Goal: Transaction & Acquisition: Purchase product/service

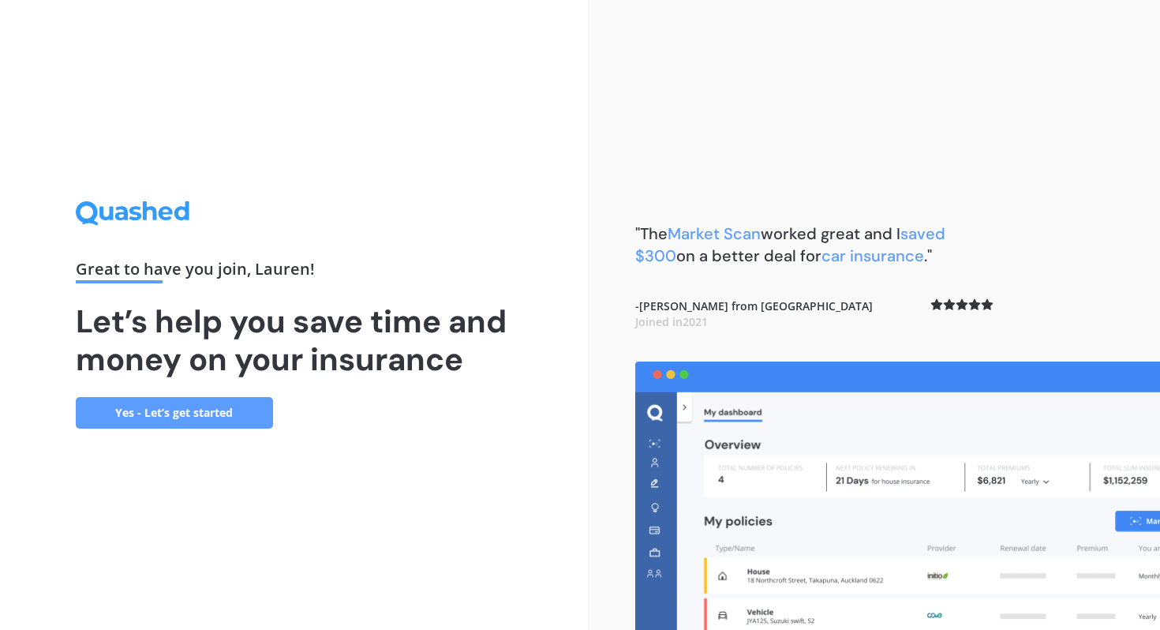
click at [211, 399] on link "Yes - Let’s get started" at bounding box center [174, 413] width 197 height 32
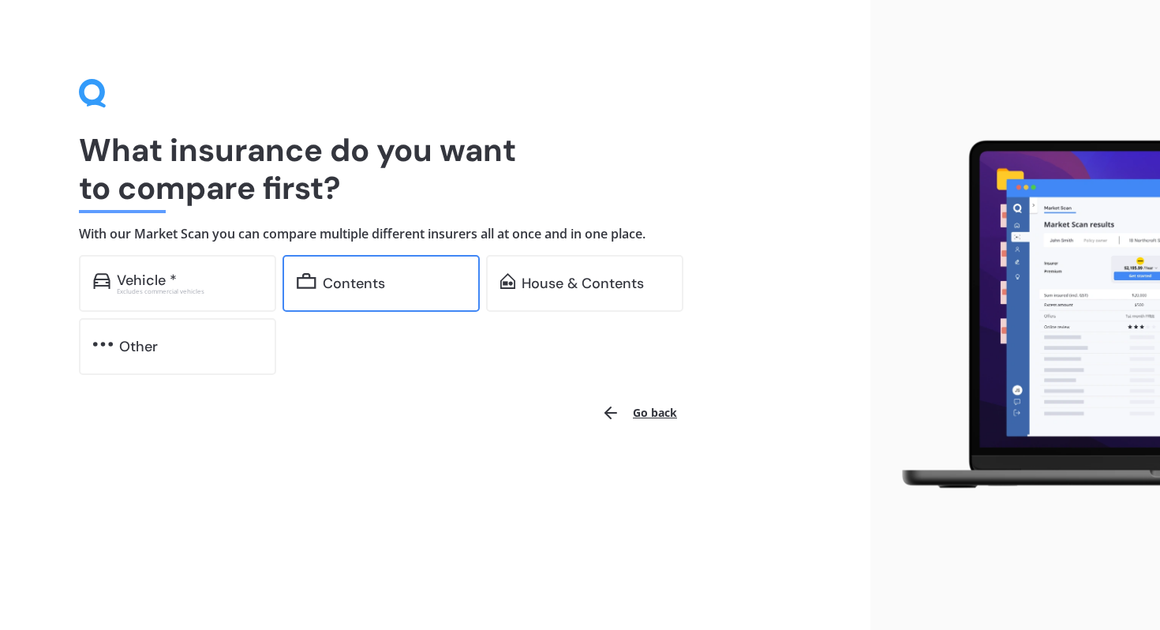
click at [397, 290] on div "Contents" at bounding box center [394, 283] width 143 height 16
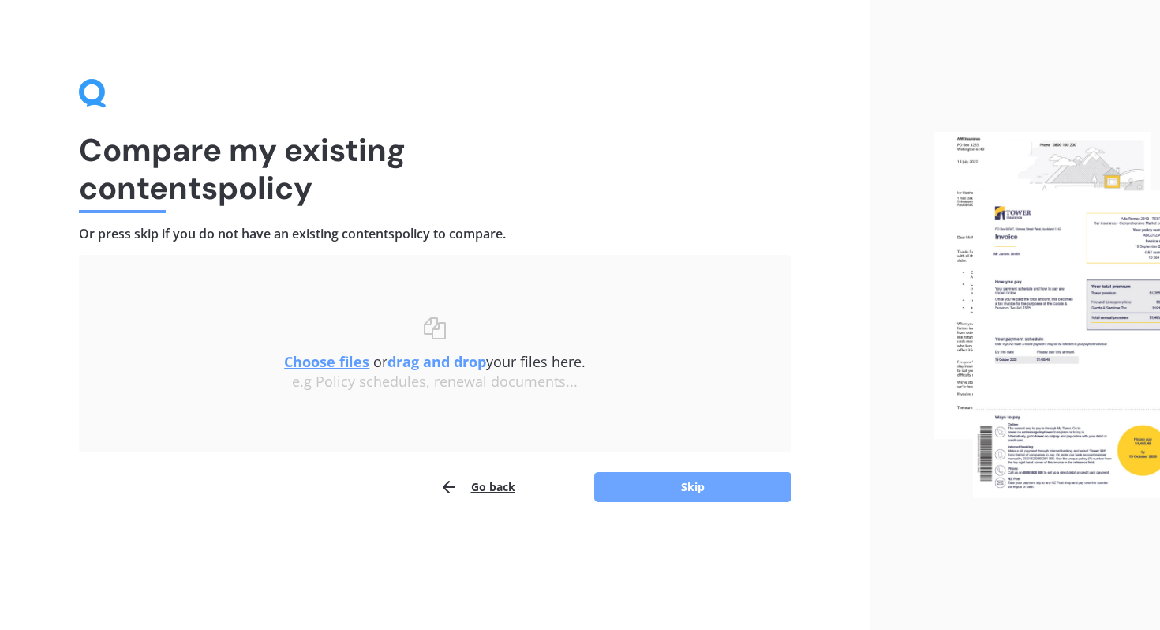
click at [689, 495] on button "Skip" at bounding box center [692, 487] width 197 height 30
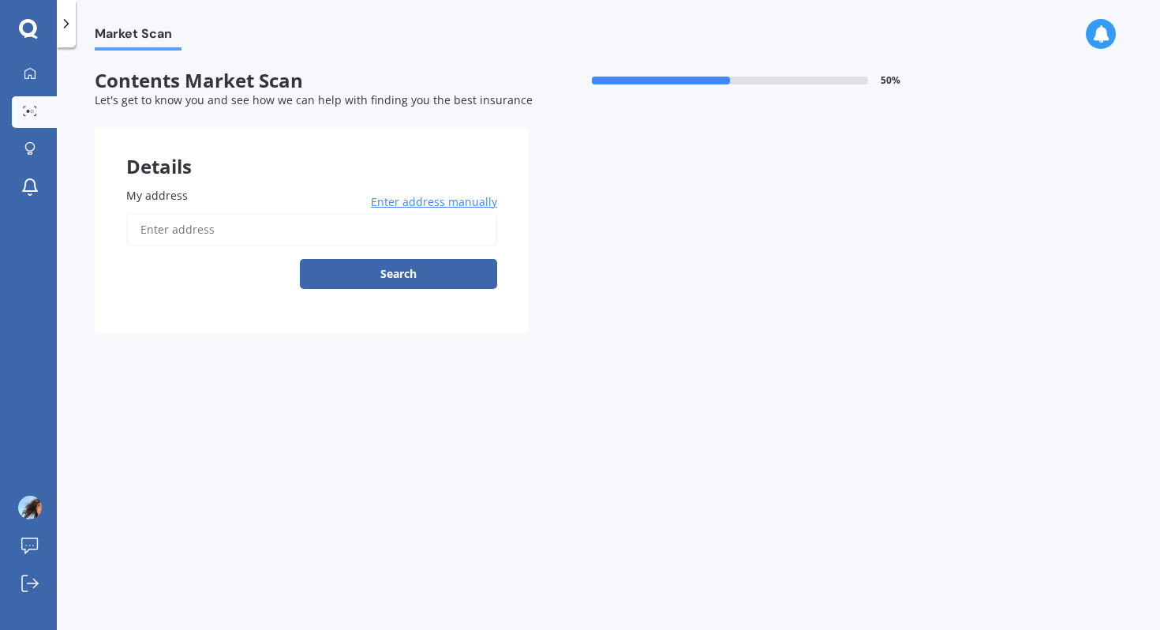
click at [320, 237] on input "My address" at bounding box center [311, 229] width 371 height 33
type input "225 Major Hornbrook Road, Mount Pleasant, Christchurch 8081"
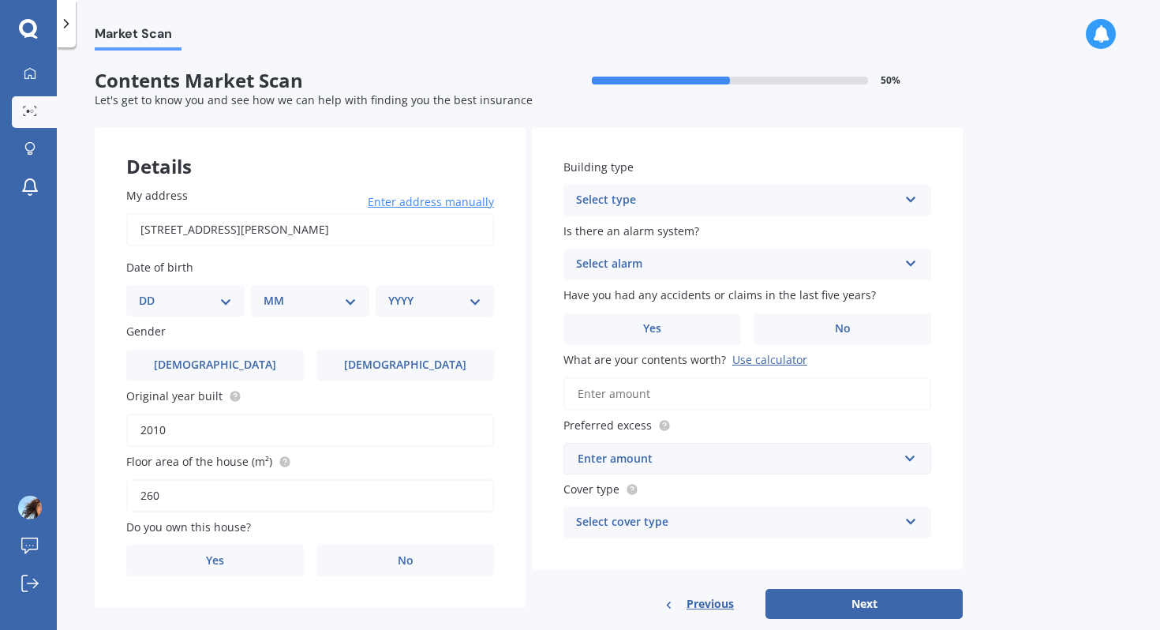
click at [194, 316] on div "DD 01 02 03 04 05 06 07 08 09 10 11 12 13 14 15 16 17 18 19 20 21 22 23 24 25 2…" at bounding box center [185, 301] width 118 height 32
click at [187, 304] on select "DD 01 02 03 04 05 06 07 08 09 10 11 12 13 14 15 16 17 18 19 20 21 22 23 24 25 2…" at bounding box center [185, 300] width 93 height 17
select select "02"
click at [151, 293] on select "DD 01 02 03 04 05 06 07 08 09 10 11 12 13 14 15 16 17 18 19 20 21 22 23 24 25 2…" at bounding box center [185, 300] width 93 height 17
click at [290, 310] on div "MM 01 02 03 04 05 06 07 08 09 10 11 12" at bounding box center [310, 301] width 118 height 32
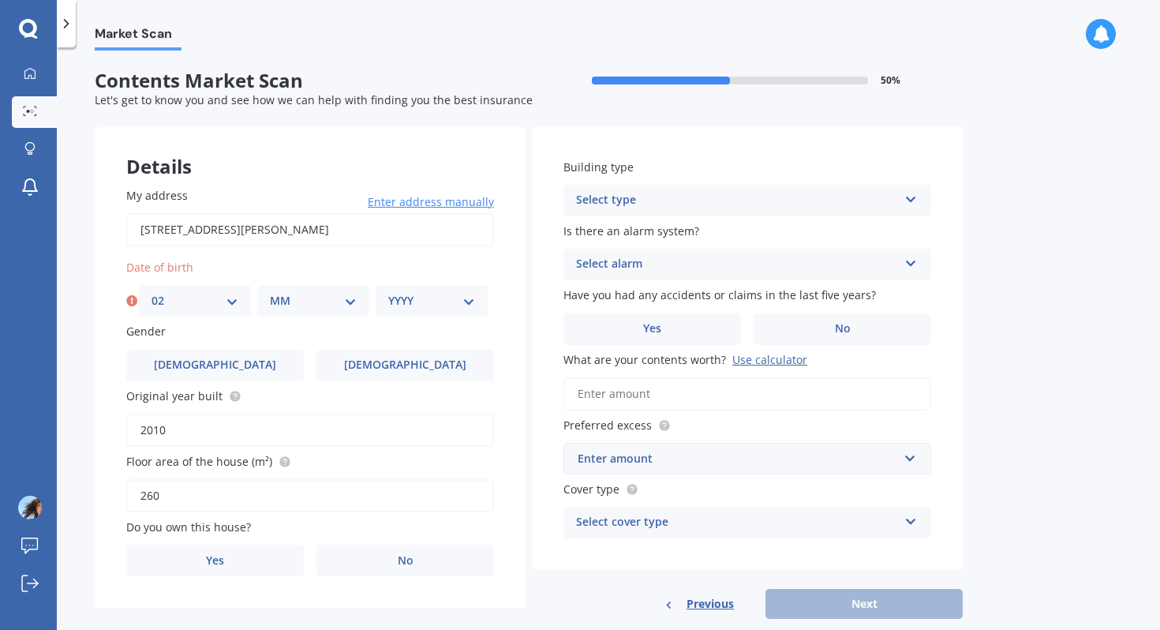
click at [291, 295] on select "MM 01 02 03 04 05 06 07 08 09 10 11 12" at bounding box center [313, 300] width 87 height 17
select select "06"
click at [270, 293] on select "MM 01 02 03 04 05 06 07 08 09 10 11 12" at bounding box center [313, 300] width 87 height 17
click at [433, 272] on label "Date of birth" at bounding box center [306, 267] width 361 height 17
click at [429, 289] on div "YYYY 2009 2008 2007 2006 2005 2004 2003 2002 2001 2000 1999 1998 1997 1996 1995…" at bounding box center [432, 301] width 112 height 32
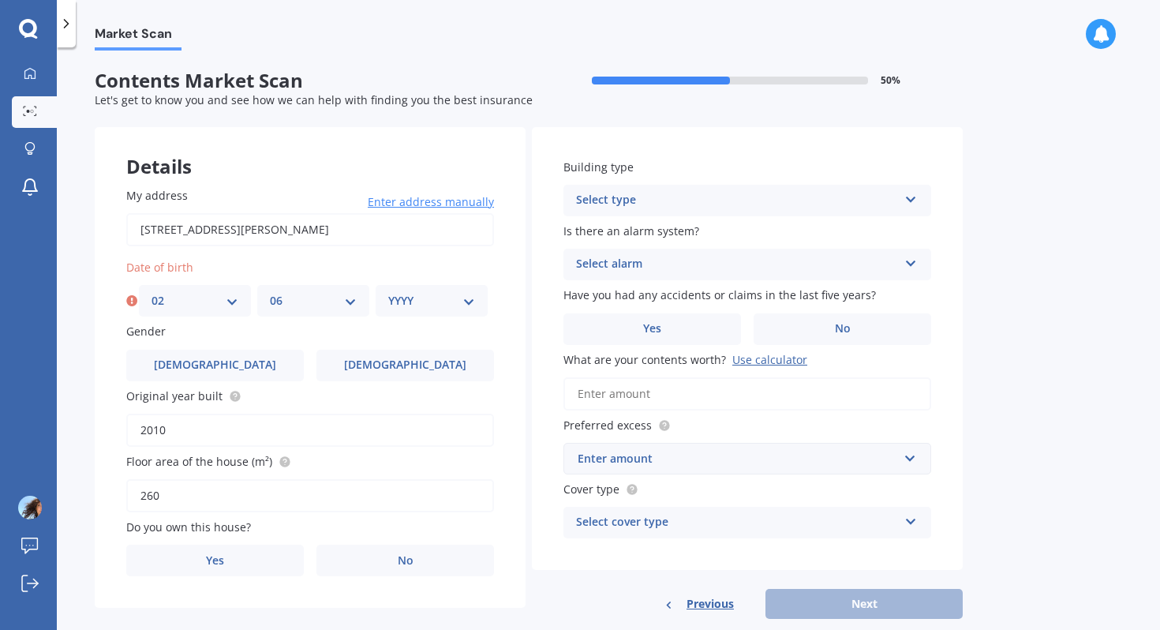
click at [429, 295] on select "YYYY 2009 2008 2007 2006 2005 2004 2003 2002 2001 2000 1999 1998 1997 1996 1995…" at bounding box center [431, 300] width 87 height 17
select select "1989"
click at [388, 293] on select "YYYY 2009 2008 2007 2006 2005 2004 2003 2002 2001 2000 1999 1998 1997 1996 1995…" at bounding box center [431, 300] width 87 height 17
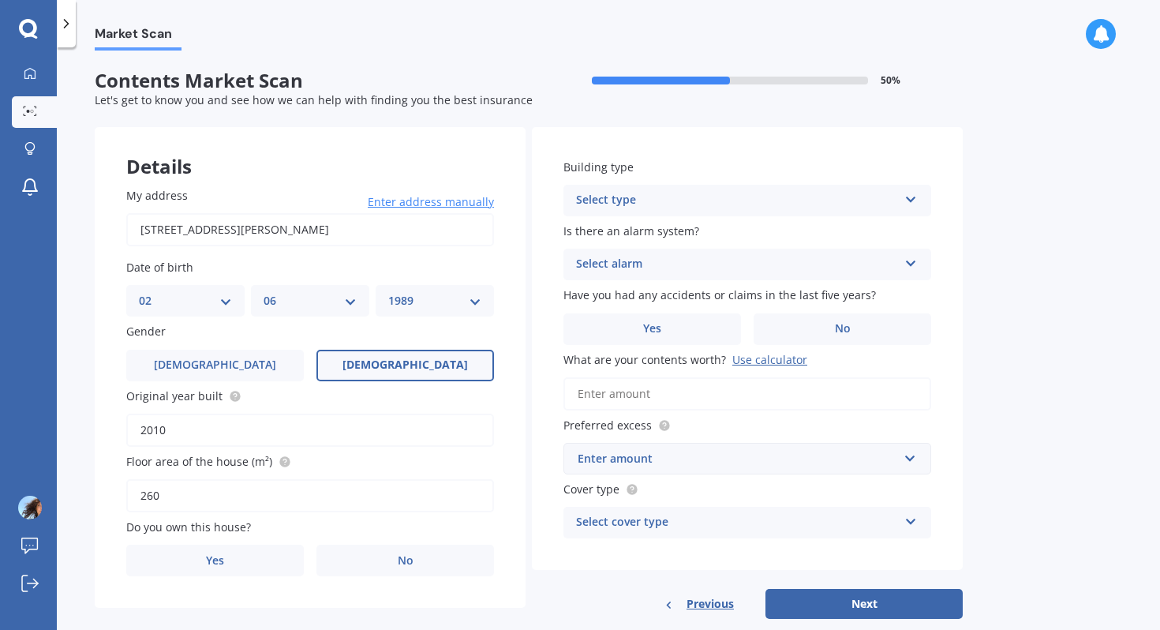
click at [421, 365] on span "Female" at bounding box center [404, 364] width 125 height 13
click at [0, 0] on input "Female" at bounding box center [0, 0] width 0 height 0
click at [254, 421] on input "2010" at bounding box center [310, 429] width 368 height 33
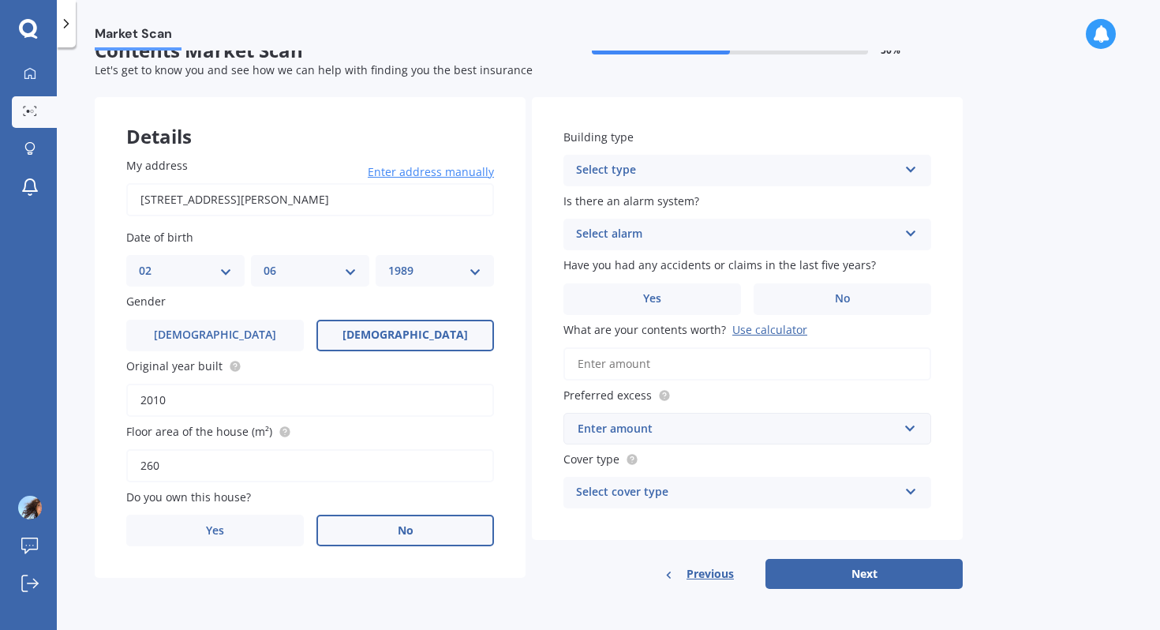
click at [397, 514] on label "No" at bounding box center [405, 530] width 178 height 32
click at [0, 0] on input "No" at bounding box center [0, 0] width 0 height 0
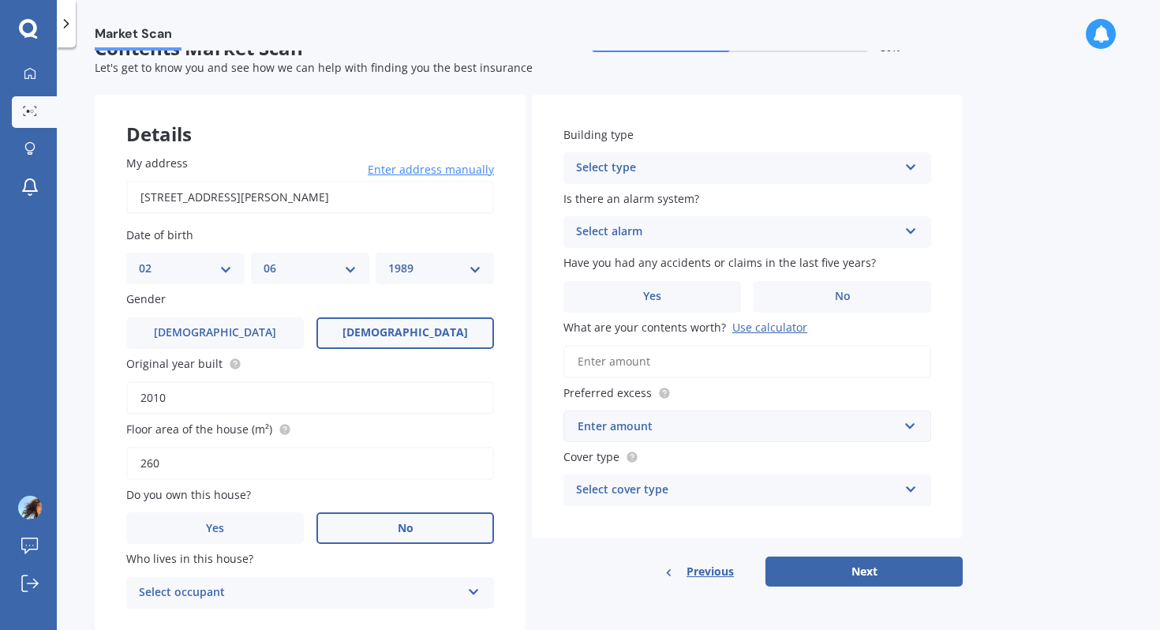
scroll to position [86, 0]
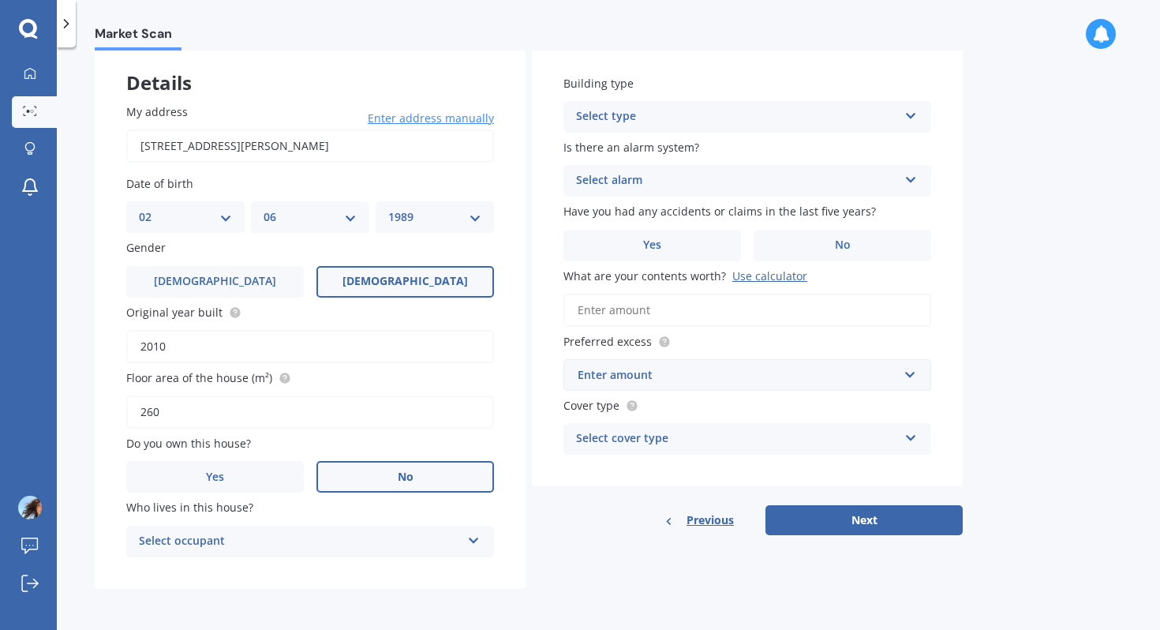
click at [443, 544] on div "Select occupant" at bounding box center [300, 541] width 322 height 19
click at [423, 570] on div "Tenant" at bounding box center [310, 572] width 366 height 28
click at [718, 123] on div "Select type" at bounding box center [737, 116] width 322 height 19
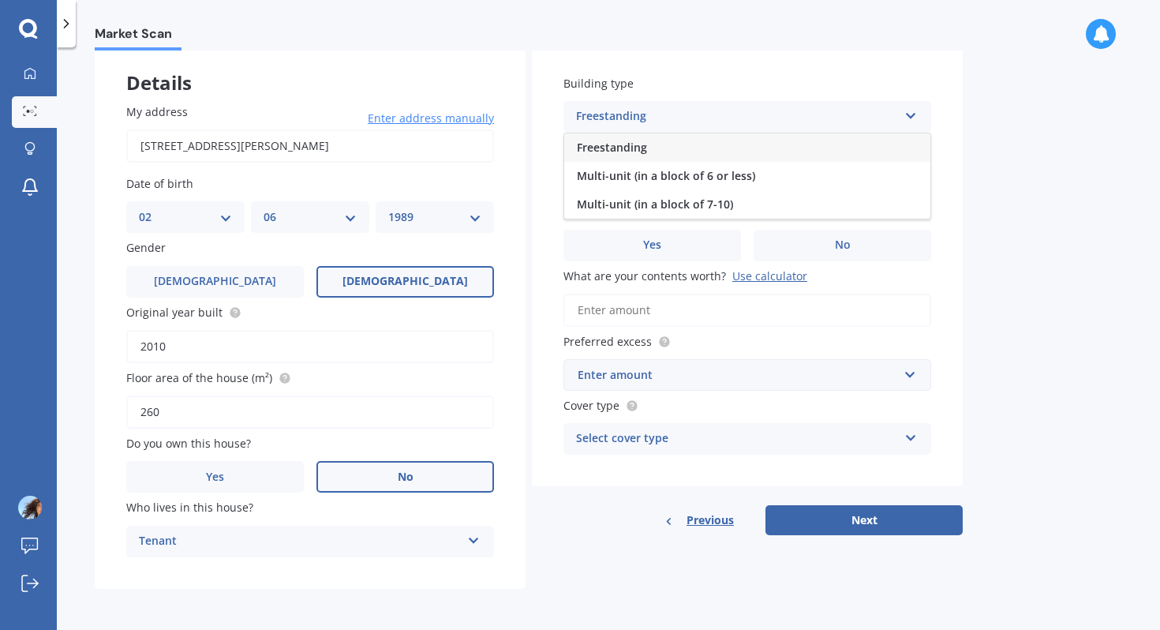
click at [715, 144] on div "Freestanding" at bounding box center [747, 147] width 366 height 28
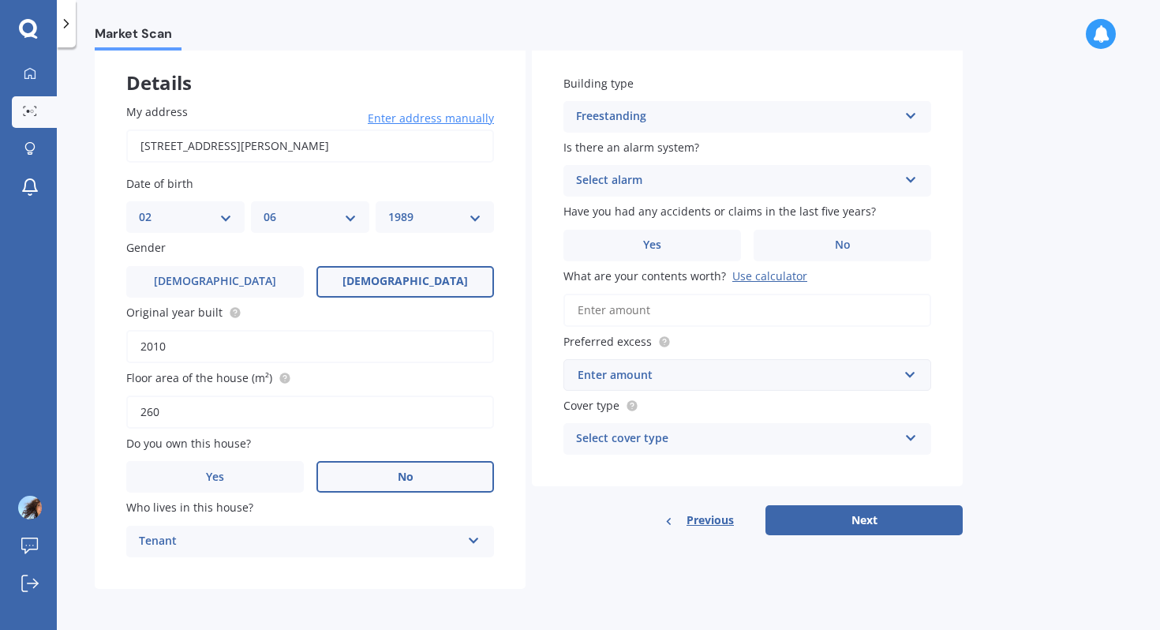
click at [697, 176] on div "Select alarm" at bounding box center [737, 180] width 322 height 19
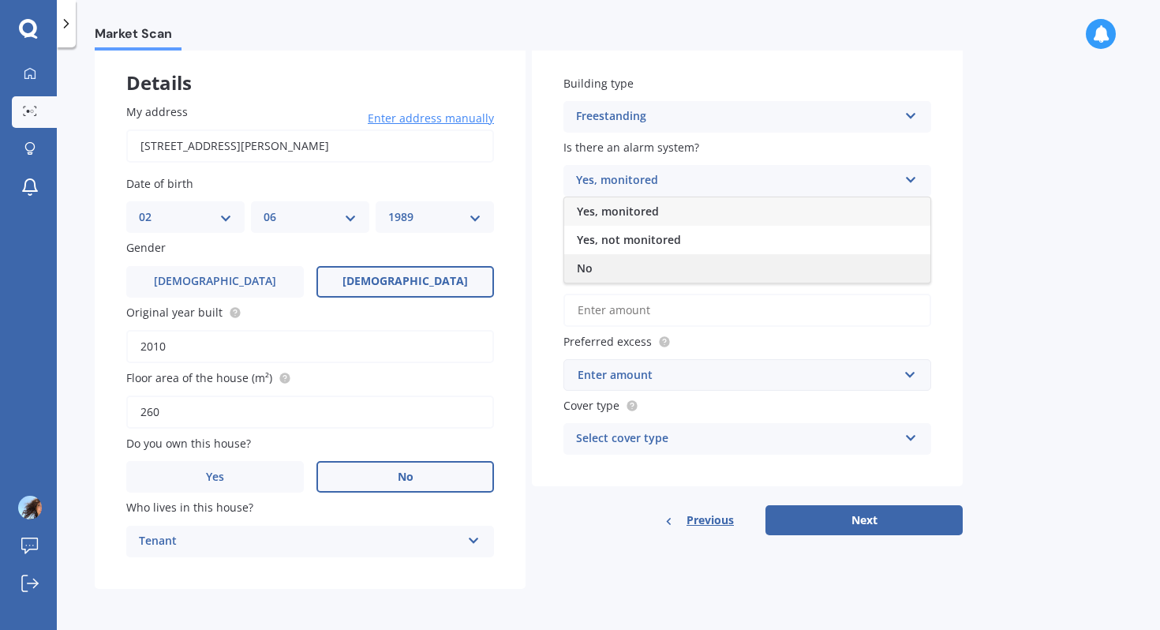
click at [667, 260] on div "No" at bounding box center [747, 268] width 366 height 28
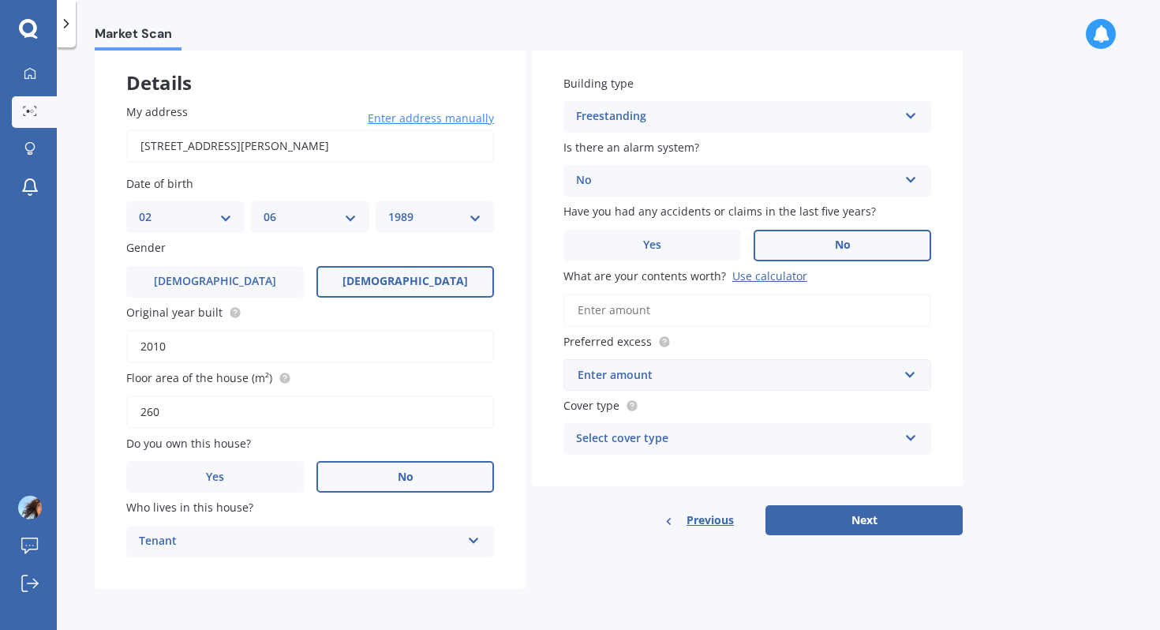
click at [790, 239] on label "No" at bounding box center [842, 246] width 178 height 32
click at [0, 0] on input "No" at bounding box center [0, 0] width 0 height 0
click at [690, 319] on input "What are your contents worth? Use calculator" at bounding box center [747, 310] width 368 height 33
click at [767, 281] on div "Use calculator" at bounding box center [769, 275] width 75 height 15
click at [767, 294] on input "What are your contents worth? Use calculator" at bounding box center [747, 310] width 368 height 33
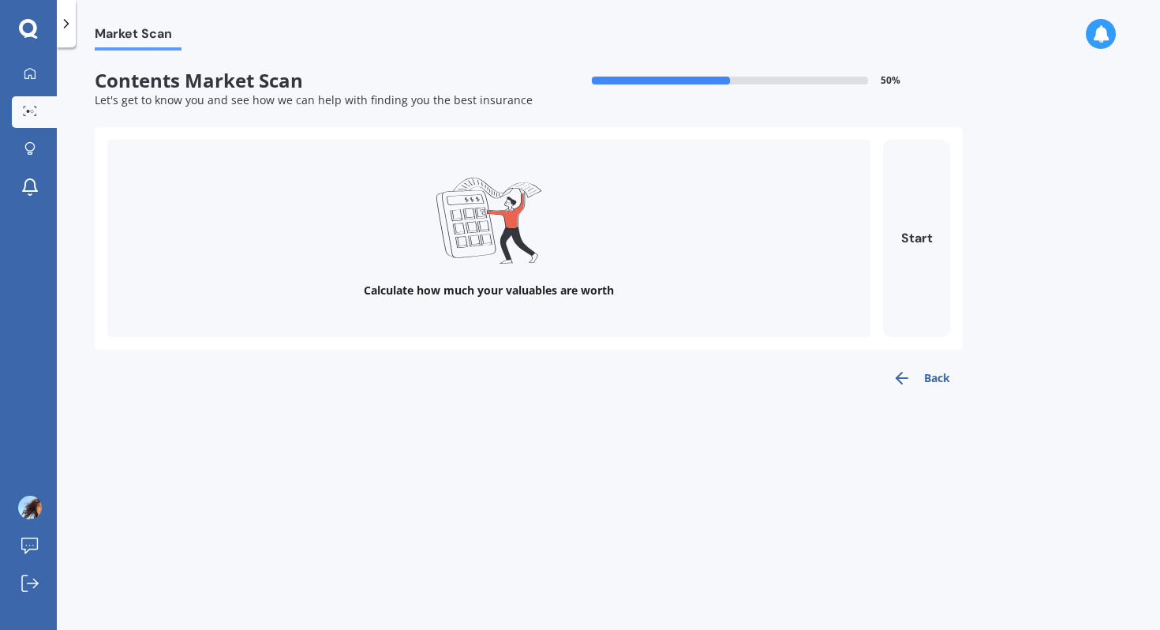
scroll to position [0, 0]
click at [962, 227] on div "Calculate how much your valuables are worth Start" at bounding box center [529, 238] width 868 height 222
click at [912, 240] on button "Start" at bounding box center [916, 238] width 67 height 197
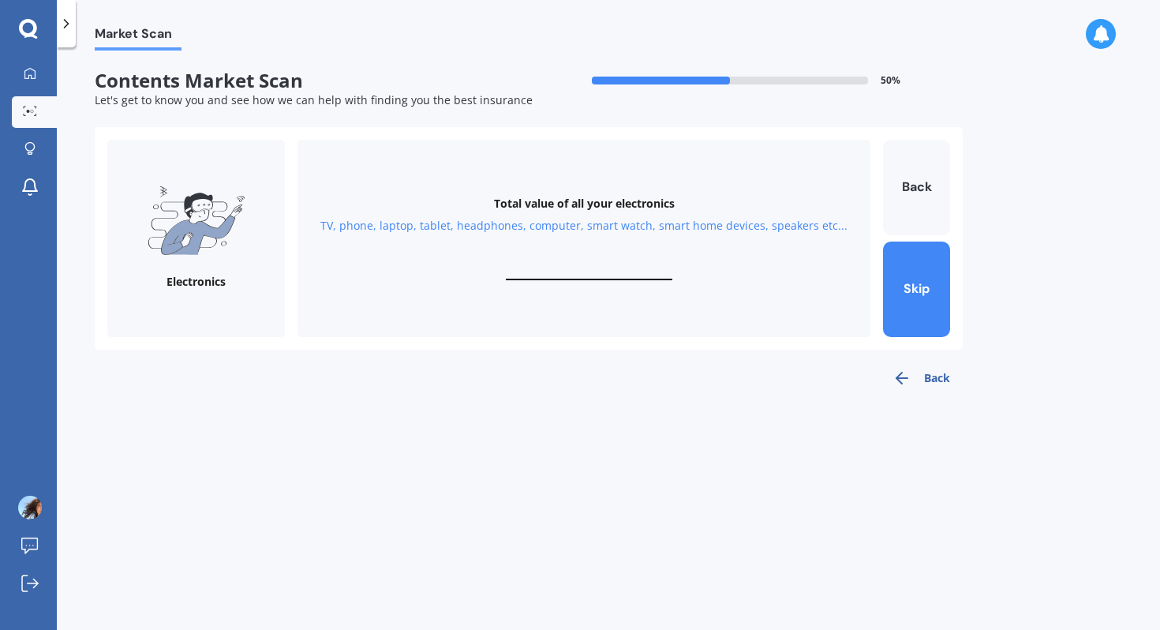
click at [198, 263] on div "Electronics" at bounding box center [196, 238] width 178 height 197
click at [514, 273] on input "text" at bounding box center [589, 272] width 166 height 15
type input "$10,000"
click at [912, 307] on button "Next" at bounding box center [916, 288] width 67 height 95
click at [591, 267] on input "text" at bounding box center [589, 272] width 166 height 15
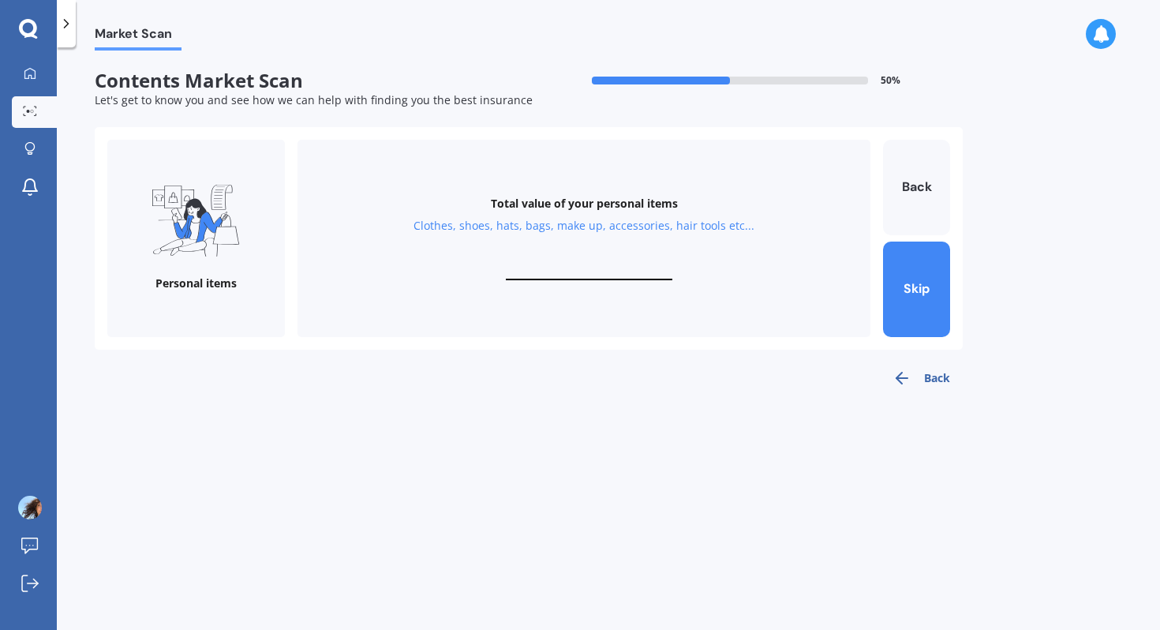
click at [588, 277] on input "text" at bounding box center [589, 272] width 166 height 15
type input "$5,000"
click at [940, 295] on button "Next" at bounding box center [916, 288] width 67 height 95
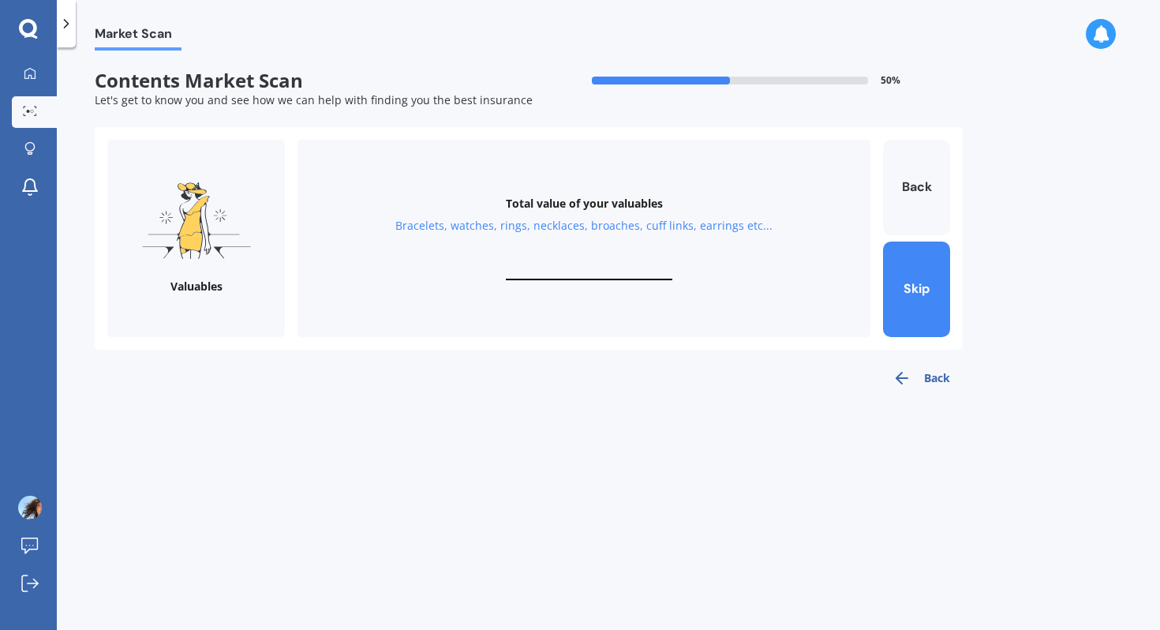
click at [566, 276] on input "text" at bounding box center [589, 272] width 166 height 15
type input "$2,000"
click at [929, 300] on button "Next" at bounding box center [916, 288] width 67 height 95
click at [597, 271] on input "text" at bounding box center [589, 272] width 166 height 15
drag, startPoint x: 577, startPoint y: 272, endPoint x: 654, endPoint y: 270, distance: 77.4
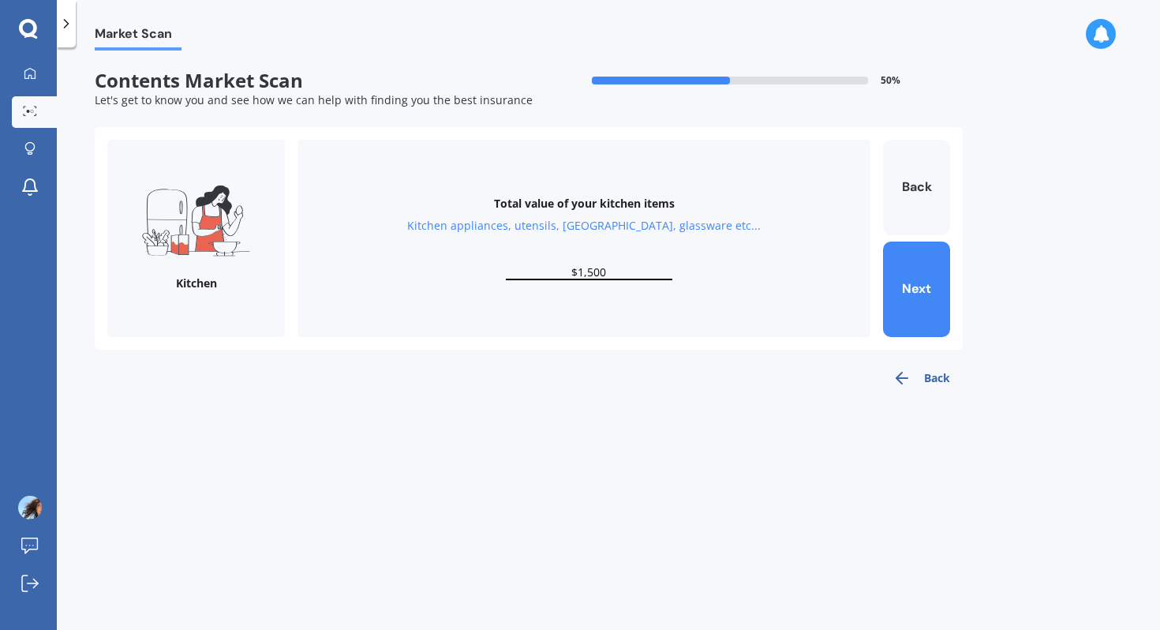
click at [654, 271] on input "$1,500" at bounding box center [589, 272] width 166 height 15
type input "$2,000"
click at [699, 306] on div "Total value of your kitchen items Kitchen appliances, utensils, china, glasswar…" at bounding box center [583, 238] width 573 height 197
click at [894, 296] on button "Next" at bounding box center [916, 288] width 67 height 95
click at [611, 245] on div "Total value of your furniture In your bedrooms, lounge, dining, bathroom, gamin…" at bounding box center [583, 238] width 573 height 197
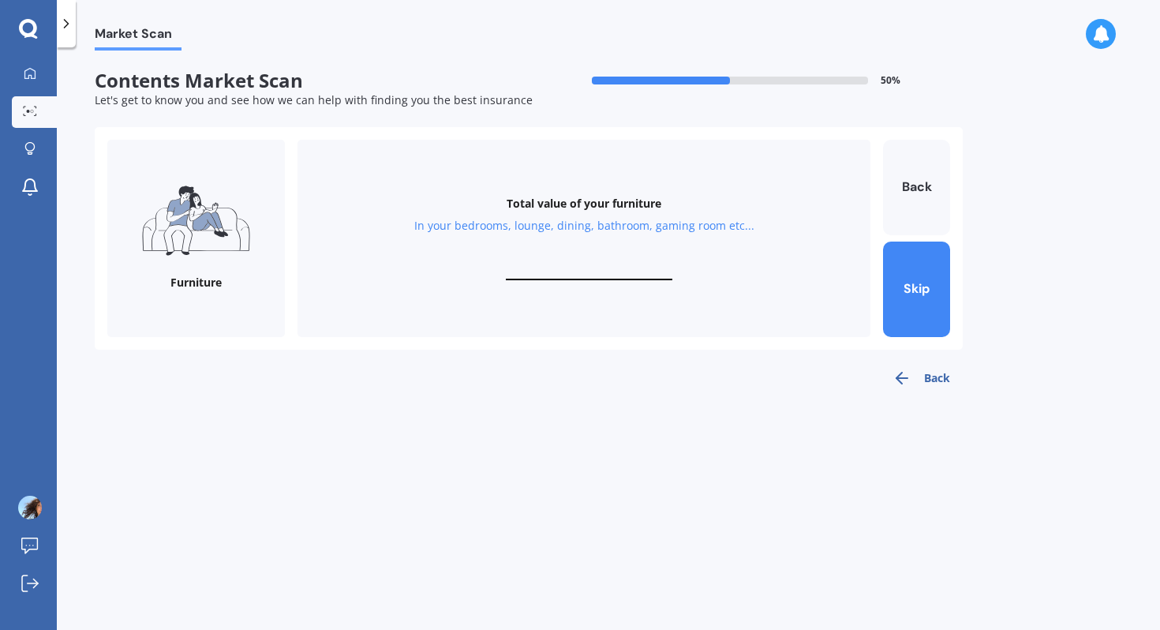
click at [600, 276] on input "text" at bounding box center [589, 272] width 166 height 15
type input "$25,000"
click at [780, 263] on div "Total value of your furniture In your bedrooms, lounge, dining, bathroom, gamin…" at bounding box center [583, 238] width 573 height 197
click at [624, 281] on div "Total value of your furniture In your bedrooms, lounge, dining, bathroom, gamin…" at bounding box center [583, 238] width 573 height 197
click at [625, 273] on input "$25,000" at bounding box center [589, 272] width 166 height 15
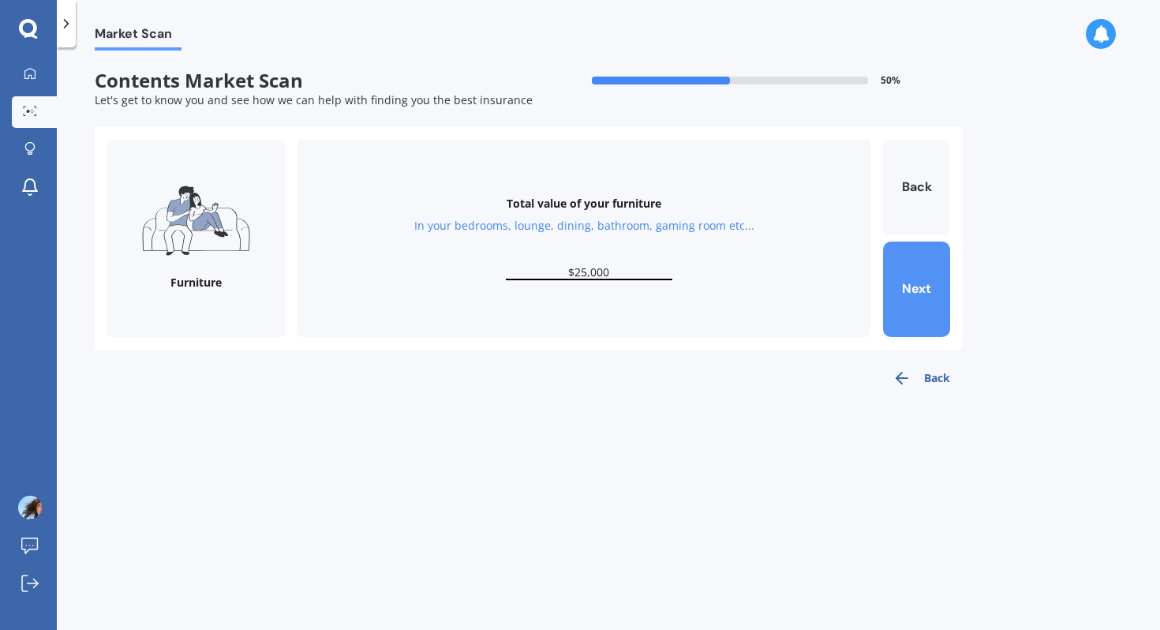
click at [911, 286] on button "Next" at bounding box center [916, 288] width 67 height 95
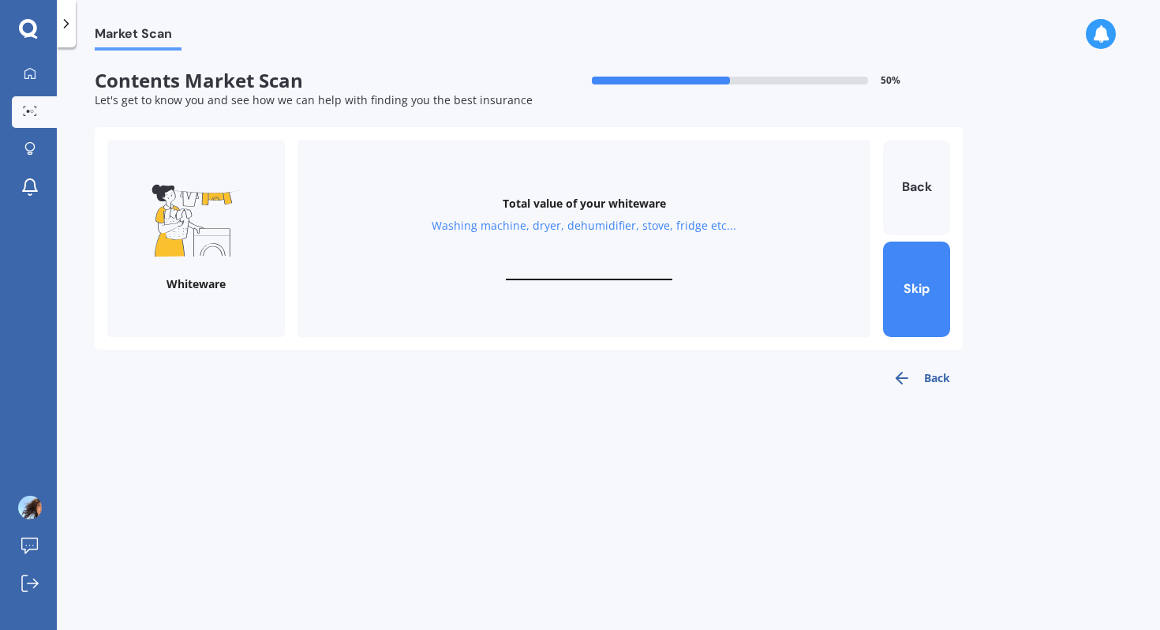
click at [600, 271] on input "text" at bounding box center [589, 272] width 166 height 15
type input "$1,500"
click at [924, 290] on button "Next" at bounding box center [916, 288] width 67 height 95
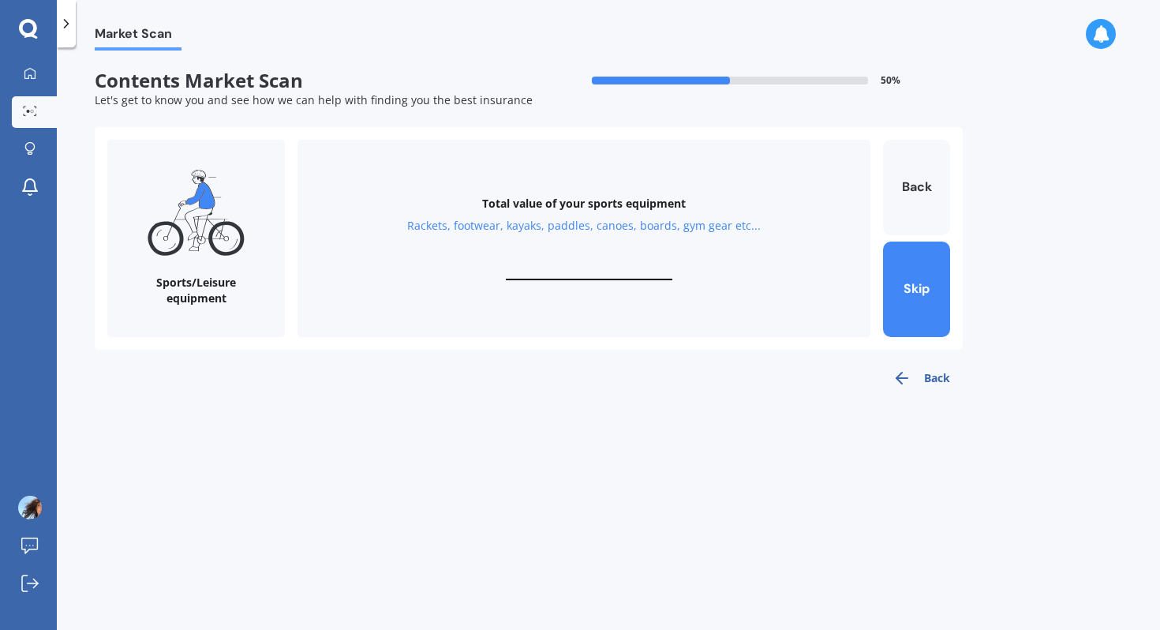
click at [589, 256] on div "Total value of your sports equipment Rackets, footwear, kayaks, paddles, canoes…" at bounding box center [583, 238] width 573 height 197
click at [589, 266] on input "text" at bounding box center [589, 272] width 166 height 15
type input "$1,000"
click at [924, 289] on button "Next" at bounding box center [916, 288] width 67 height 95
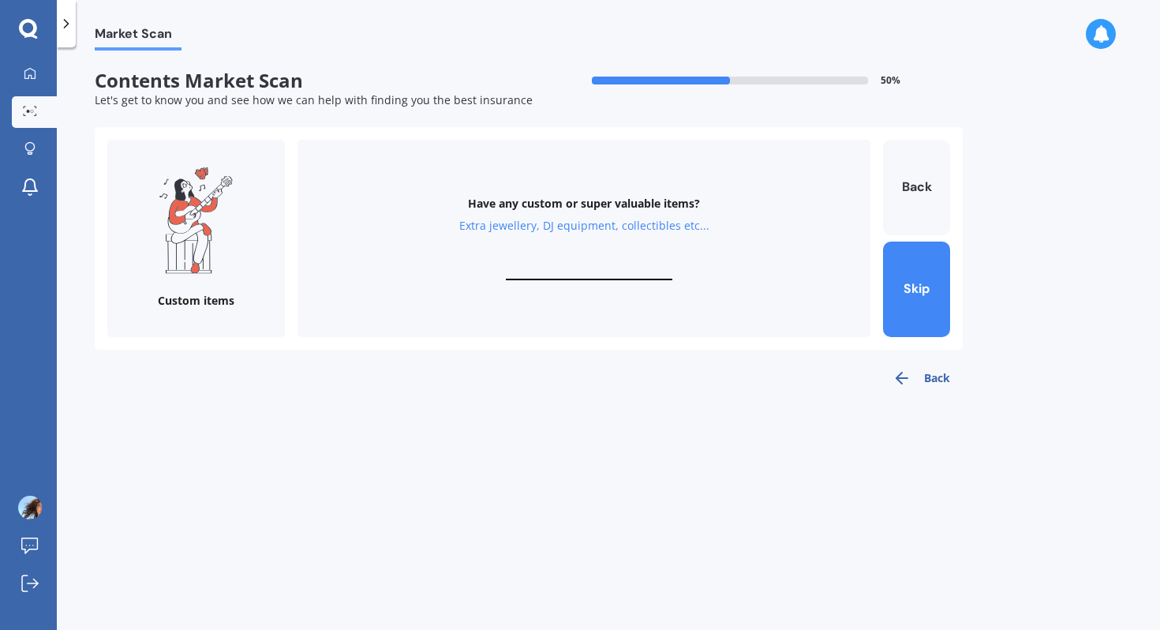
click at [591, 253] on div "Have any custom or super valuable items? Extra jewellery, DJ equipment, collect…" at bounding box center [583, 238] width 573 height 197
click at [600, 262] on div "Have any custom or super valuable items? Extra jewellery, DJ equipment, collect…" at bounding box center [583, 238] width 573 height 197
click at [603, 272] on input "text" at bounding box center [589, 272] width 166 height 15
type input "$5"
click at [580, 272] on input "$6,000" at bounding box center [589, 272] width 166 height 15
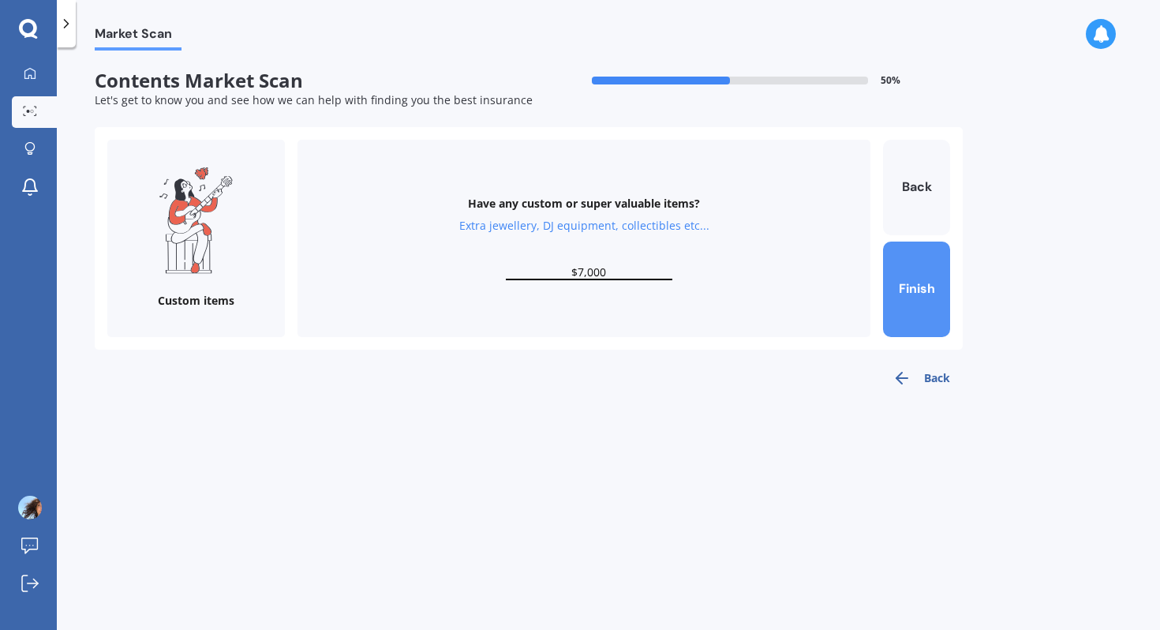
type input "$7,000"
click at [894, 294] on button "Finish" at bounding box center [916, 288] width 67 height 95
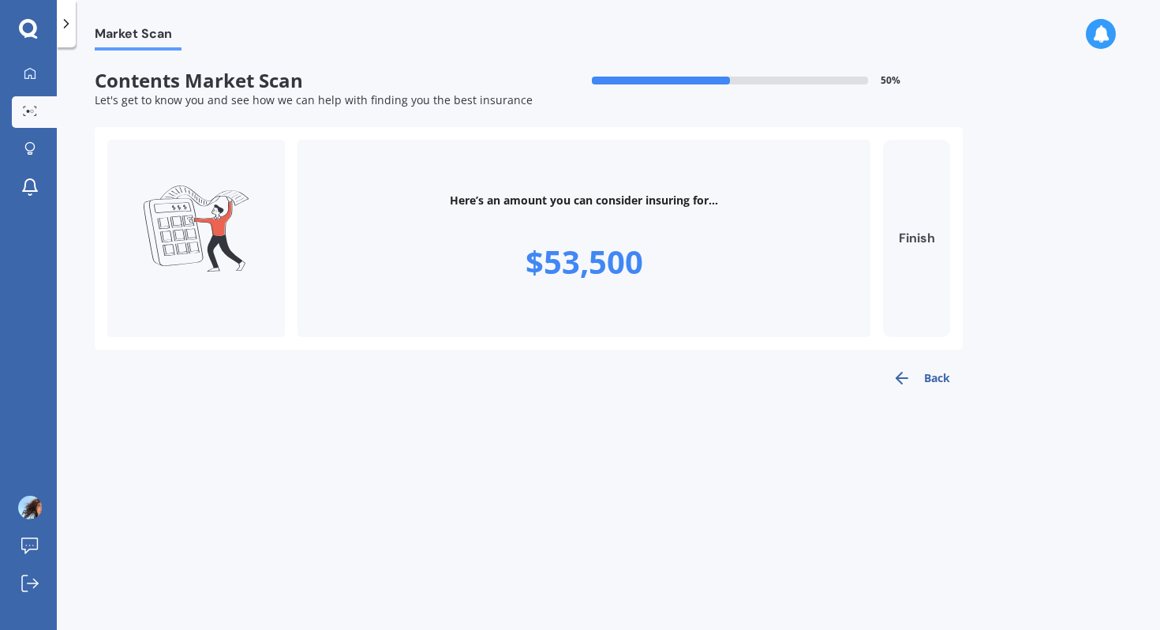
click at [915, 245] on button "Finish" at bounding box center [916, 238] width 67 height 197
type input "$53,500"
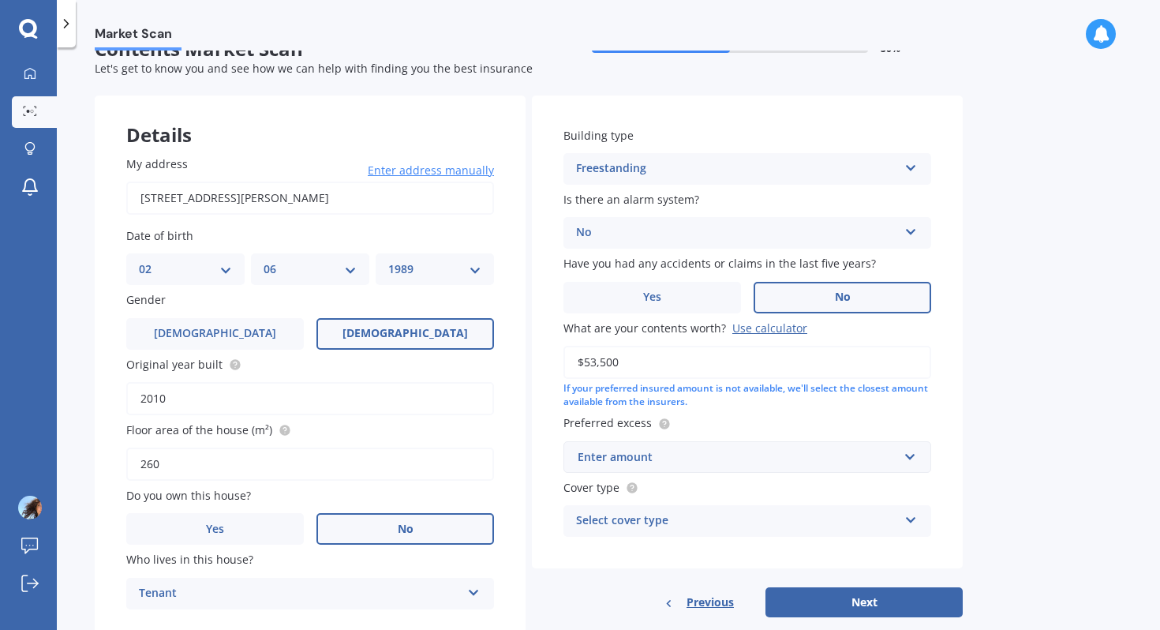
scroll to position [86, 0]
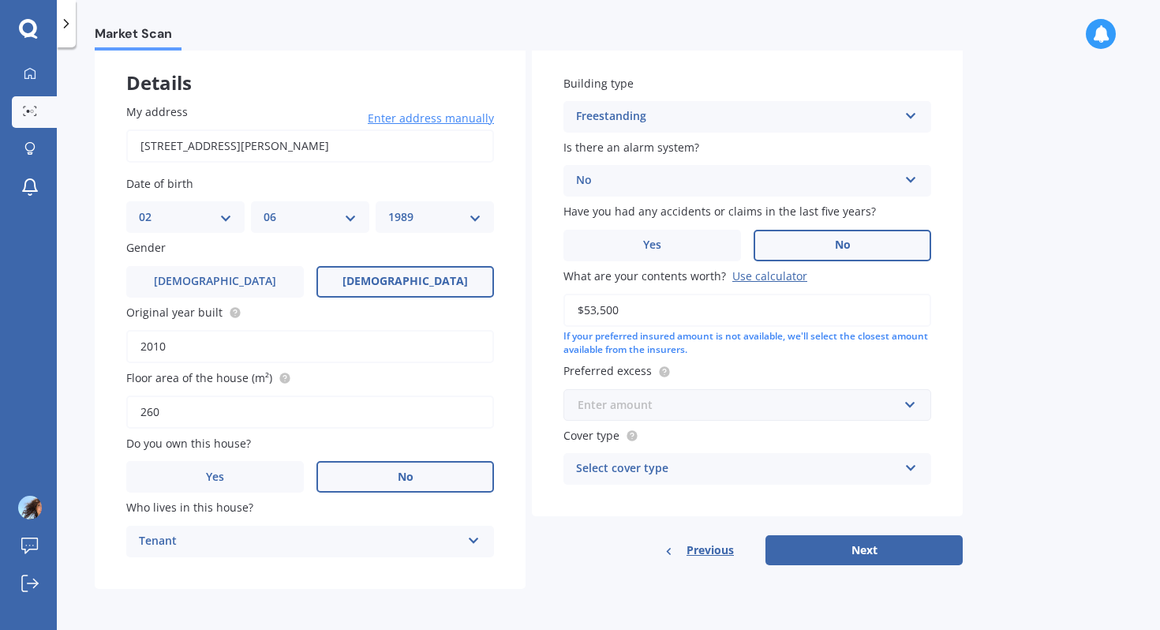
click at [745, 390] on input "text" at bounding box center [741, 405] width 353 height 30
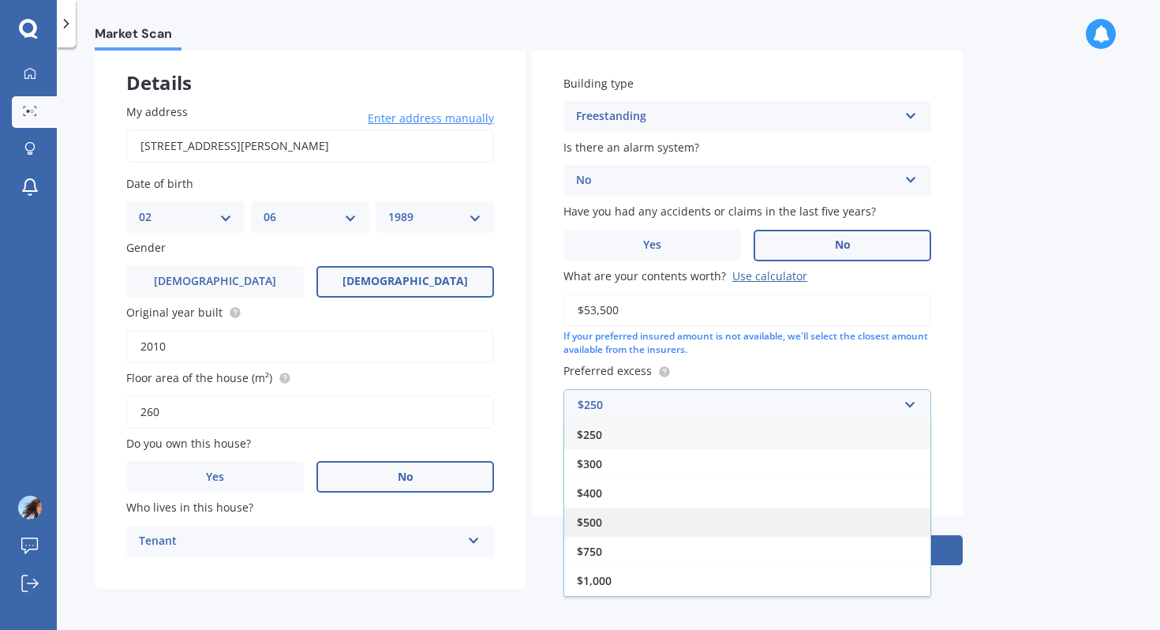
click at [685, 529] on div "$500" at bounding box center [747, 521] width 366 height 29
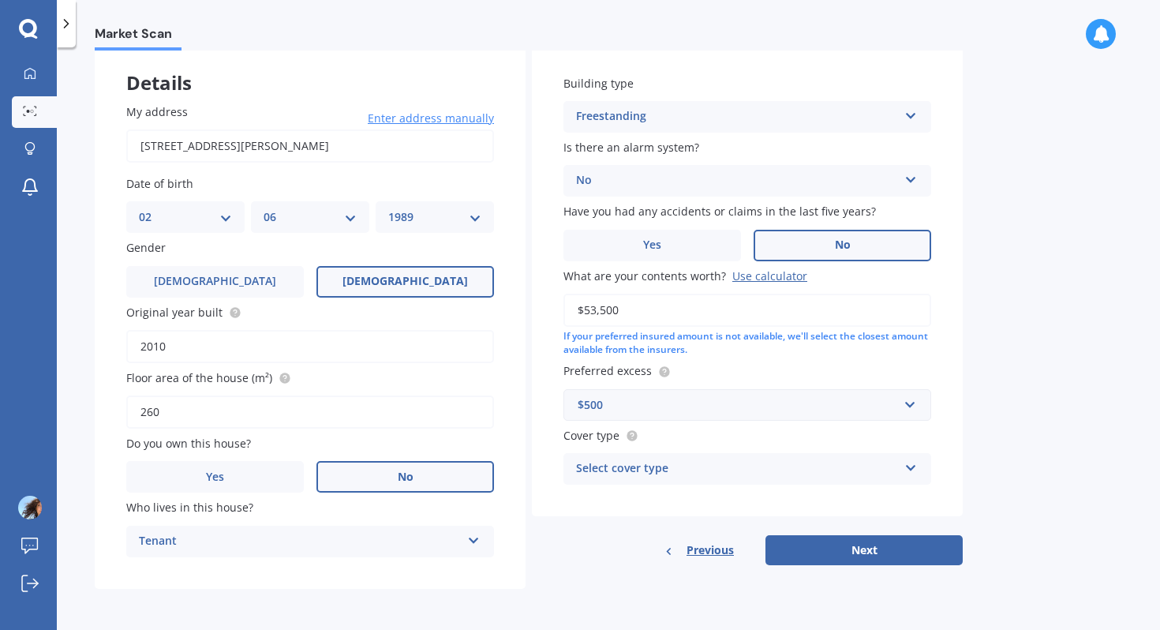
click at [744, 466] on div "Select cover type" at bounding box center [737, 468] width 322 height 19
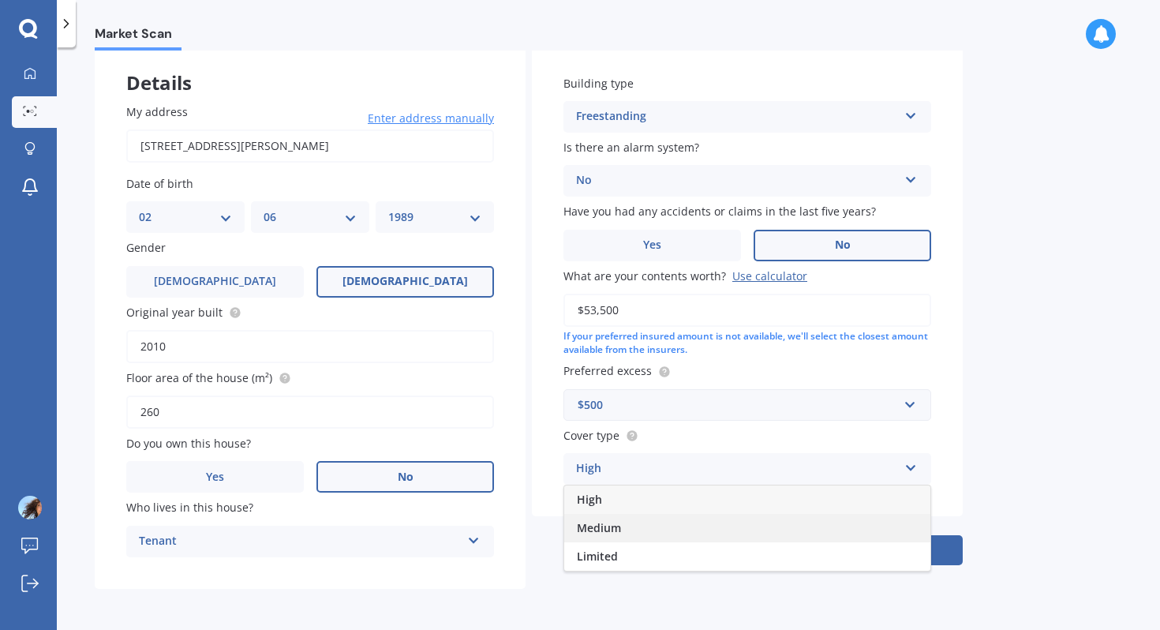
click at [704, 525] on div "Medium" at bounding box center [747, 528] width 366 height 28
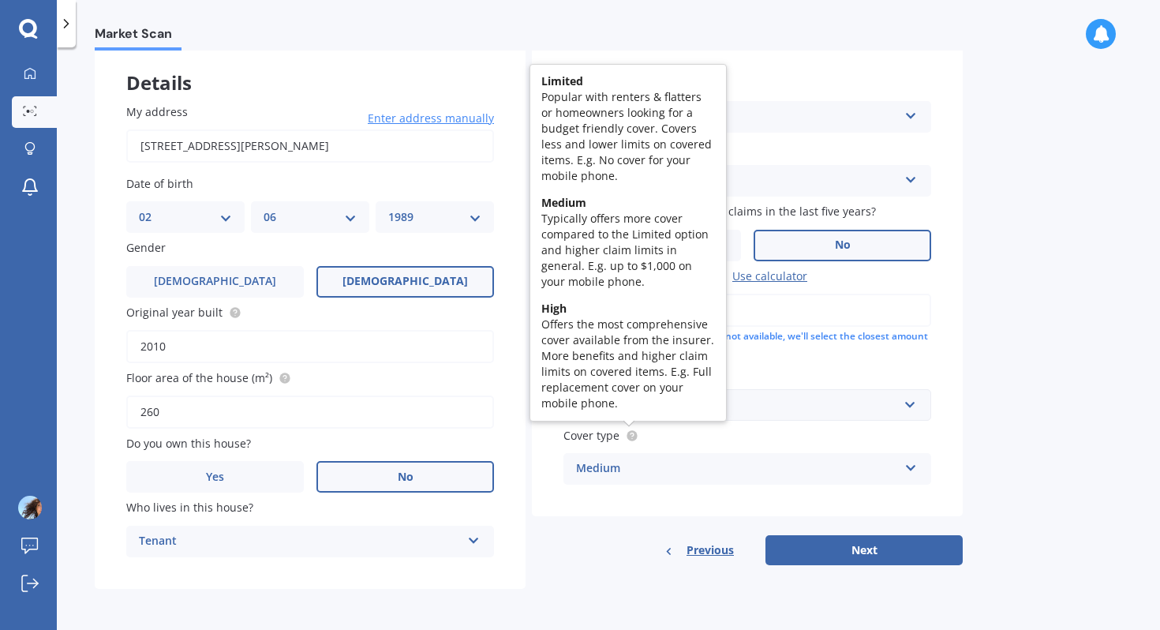
click at [629, 441] on icon at bounding box center [632, 435] width 13 height 13
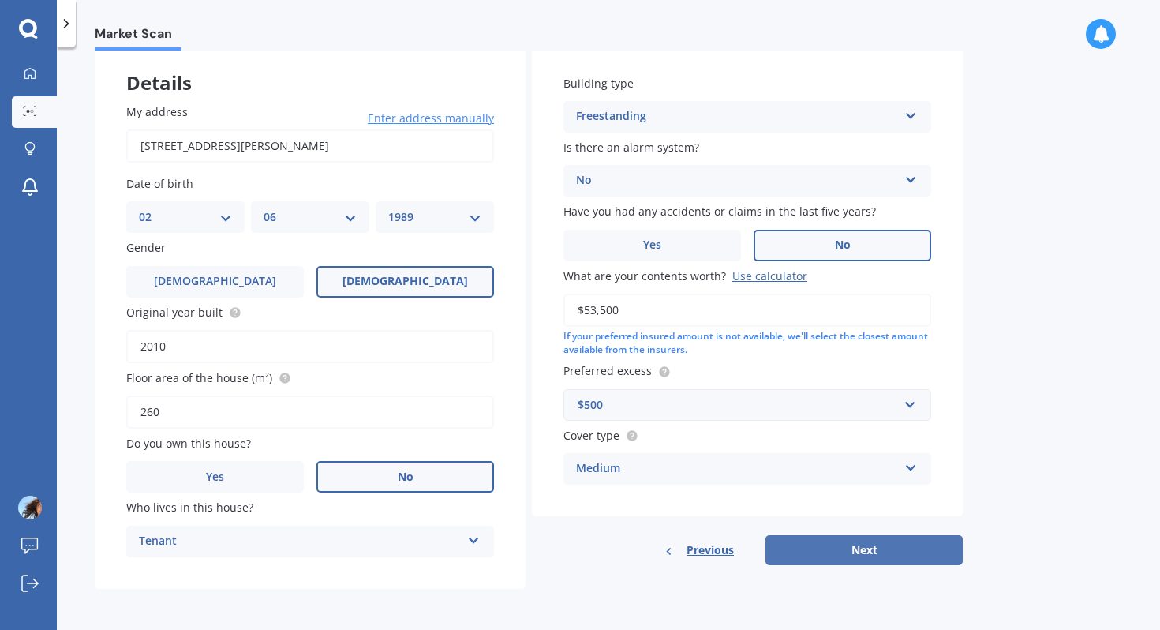
click at [802, 543] on button "Next" at bounding box center [863, 550] width 197 height 30
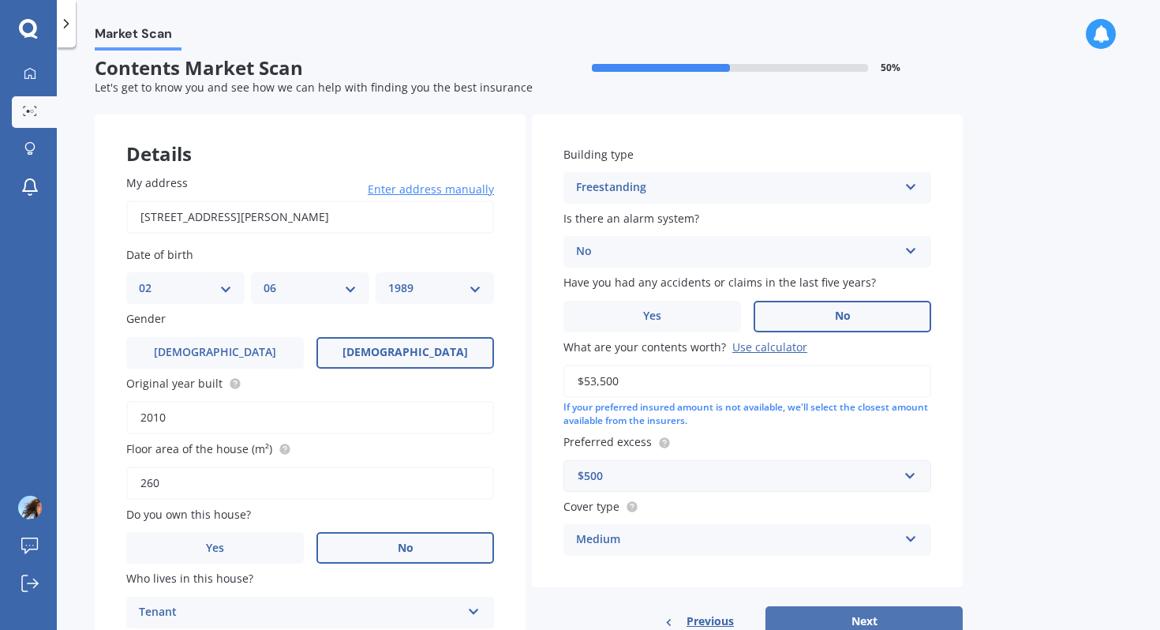
select select "02"
select select "06"
select select "1989"
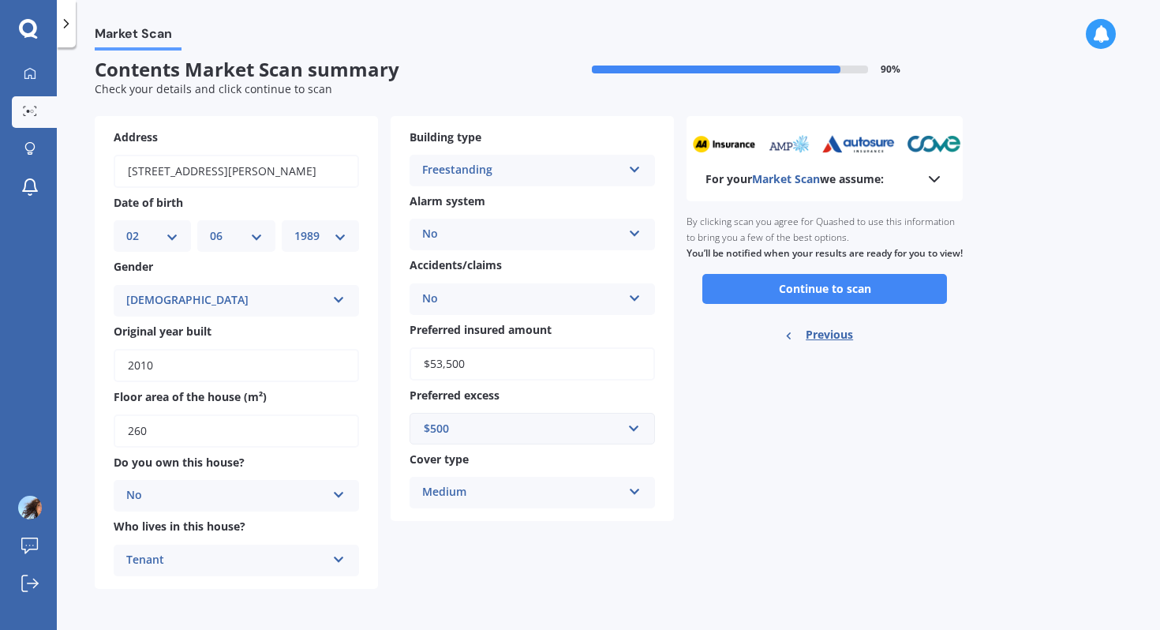
scroll to position [0, 0]
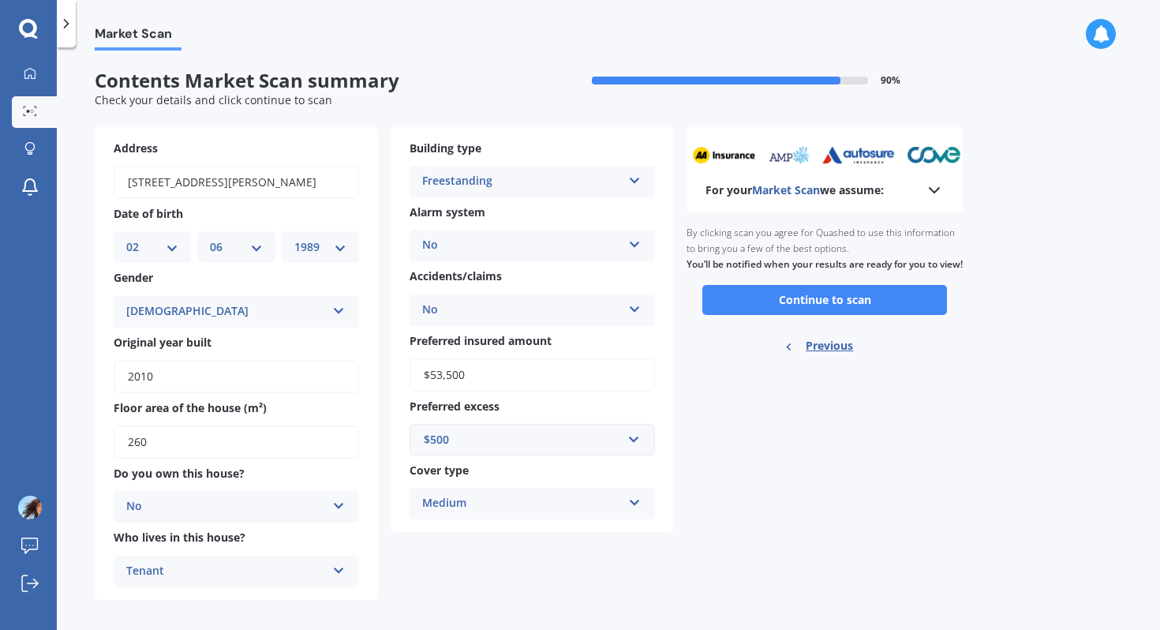
click at [761, 315] on button "Continue to scan" at bounding box center [824, 300] width 245 height 30
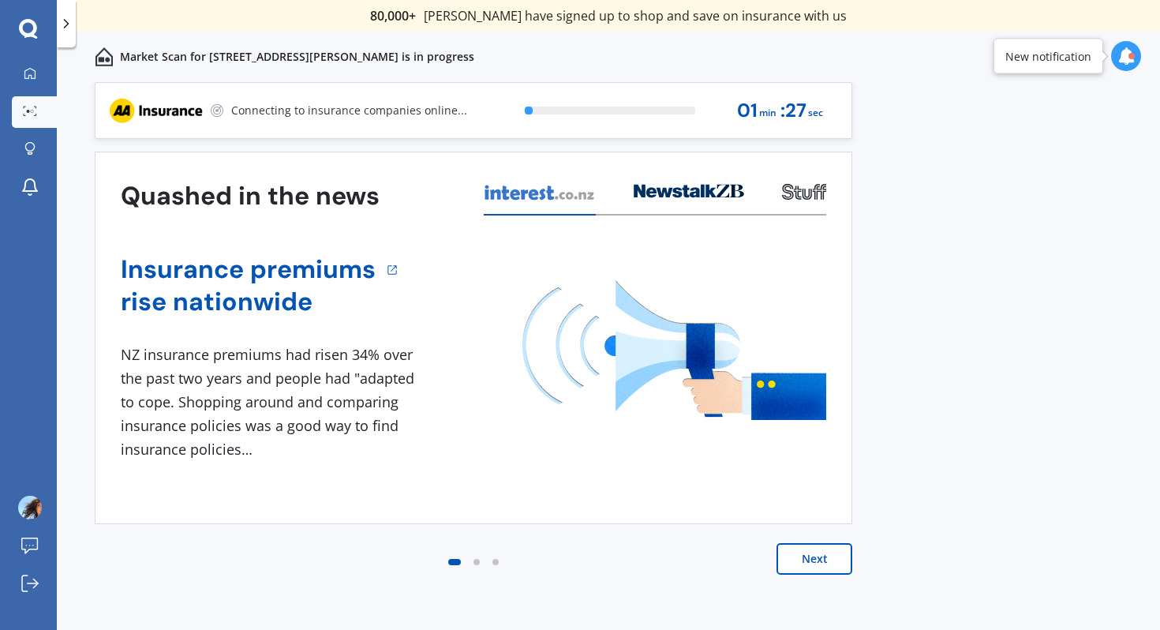
click at [825, 567] on button "Next" at bounding box center [814, 559] width 76 height 32
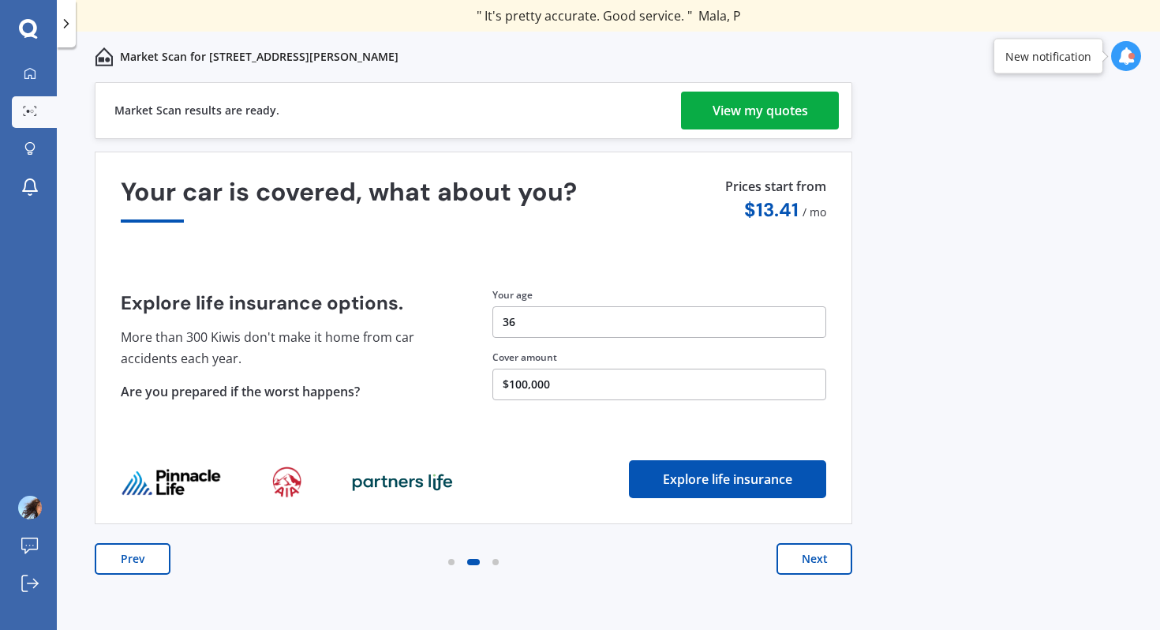
click at [784, 115] on div "View my quotes" at bounding box center [759, 111] width 95 height 38
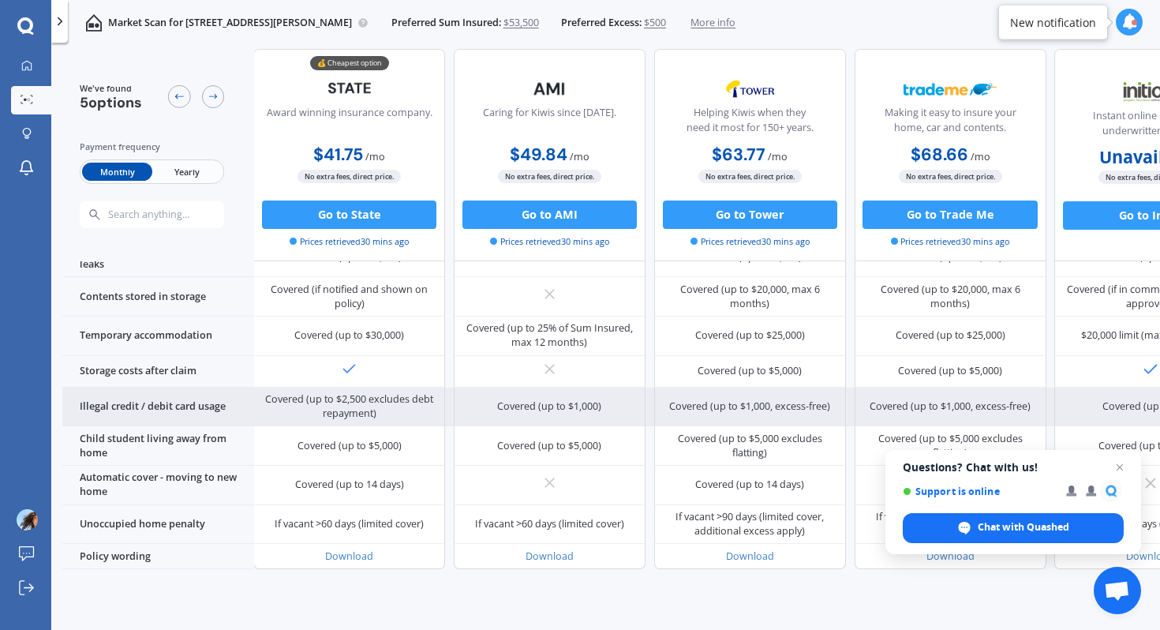
scroll to position [937, 1]
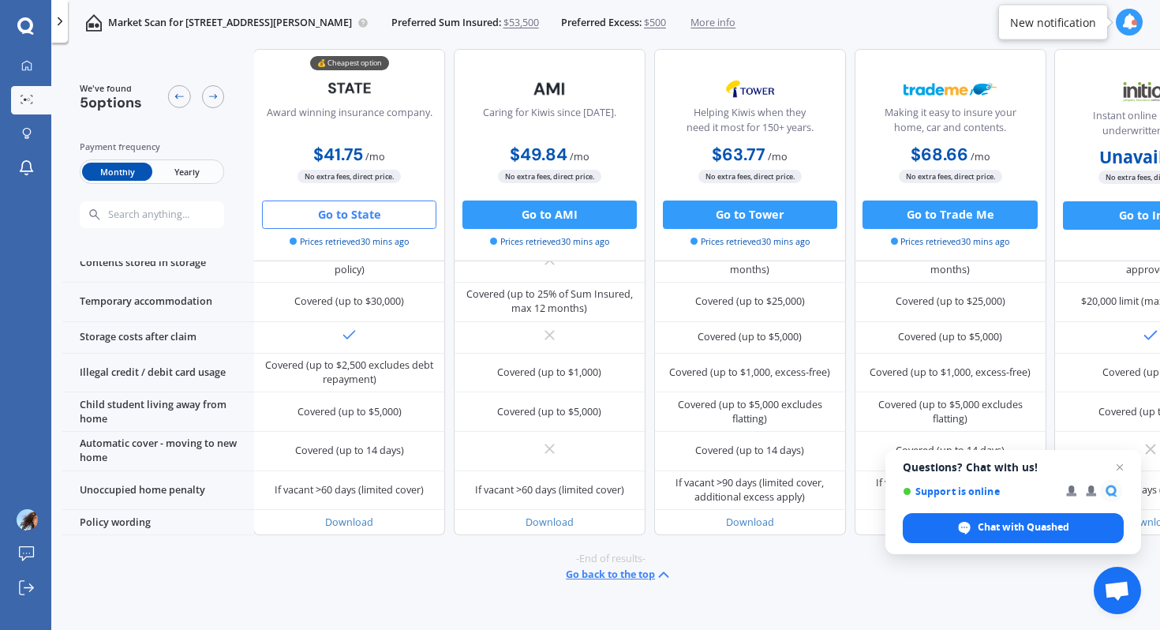
click at [376, 218] on button "Go to State" at bounding box center [349, 214] width 174 height 28
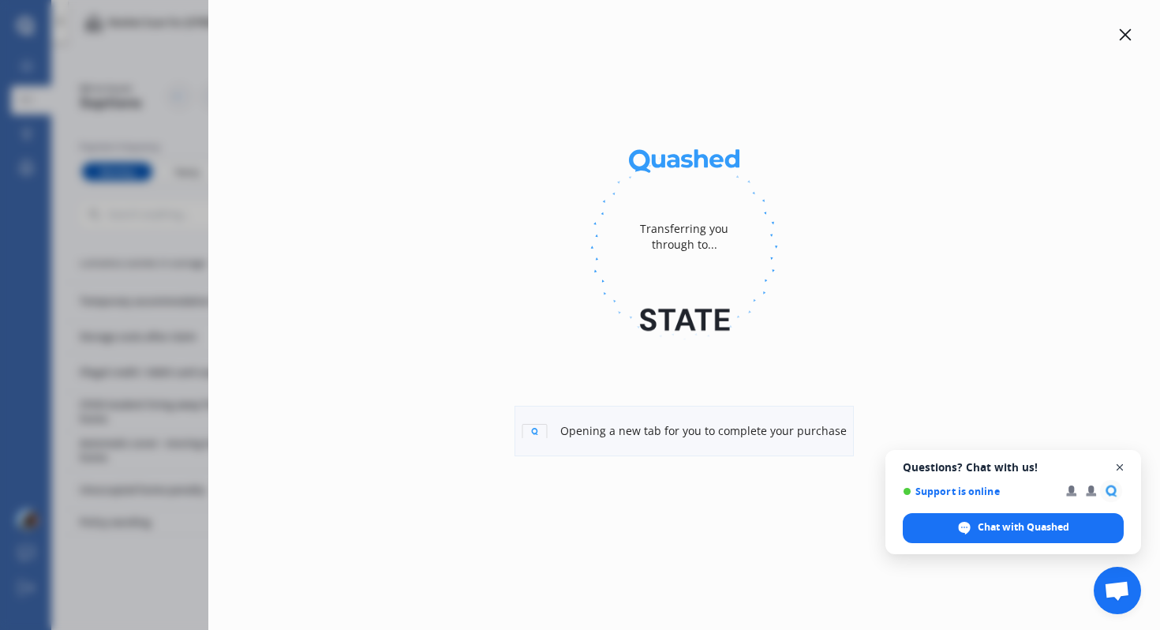
click at [1121, 462] on span "Close chat" at bounding box center [1120, 468] width 20 height 20
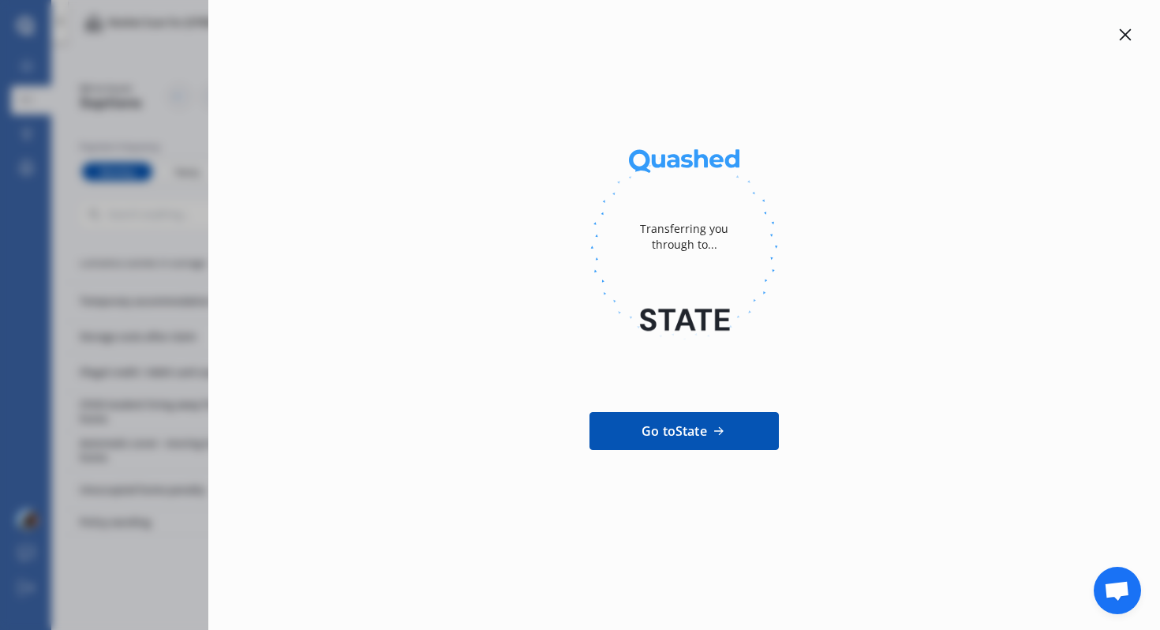
click at [1120, 31] on icon at bounding box center [1126, 35] width 12 height 12
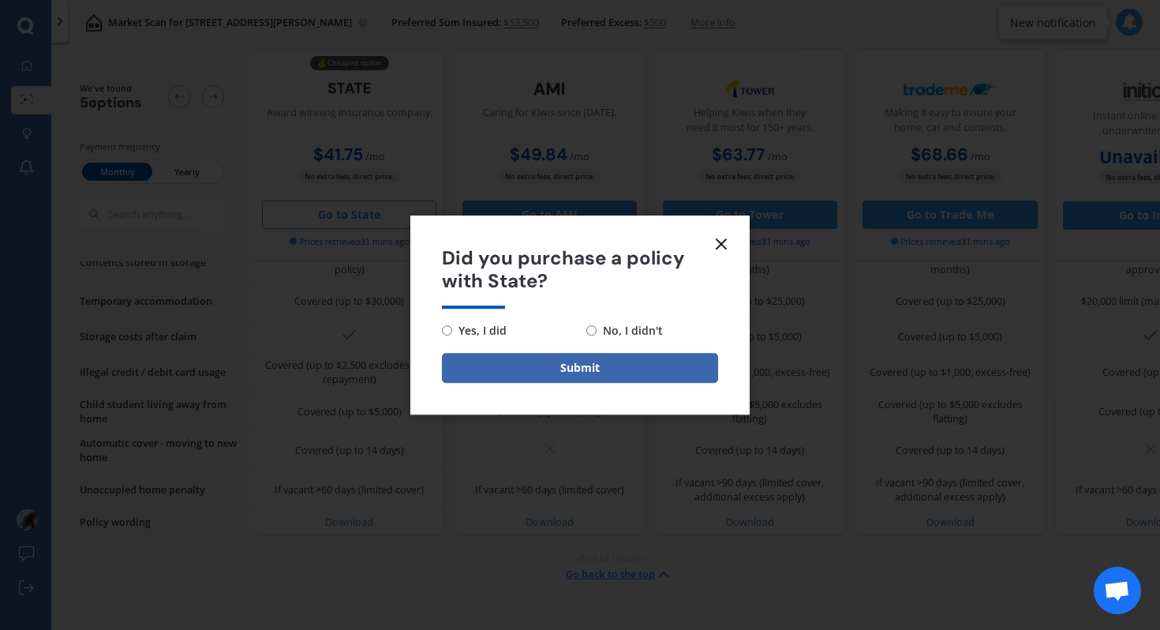
click at [727, 242] on icon at bounding box center [721, 243] width 19 height 19
